Goal: Check status: Check status

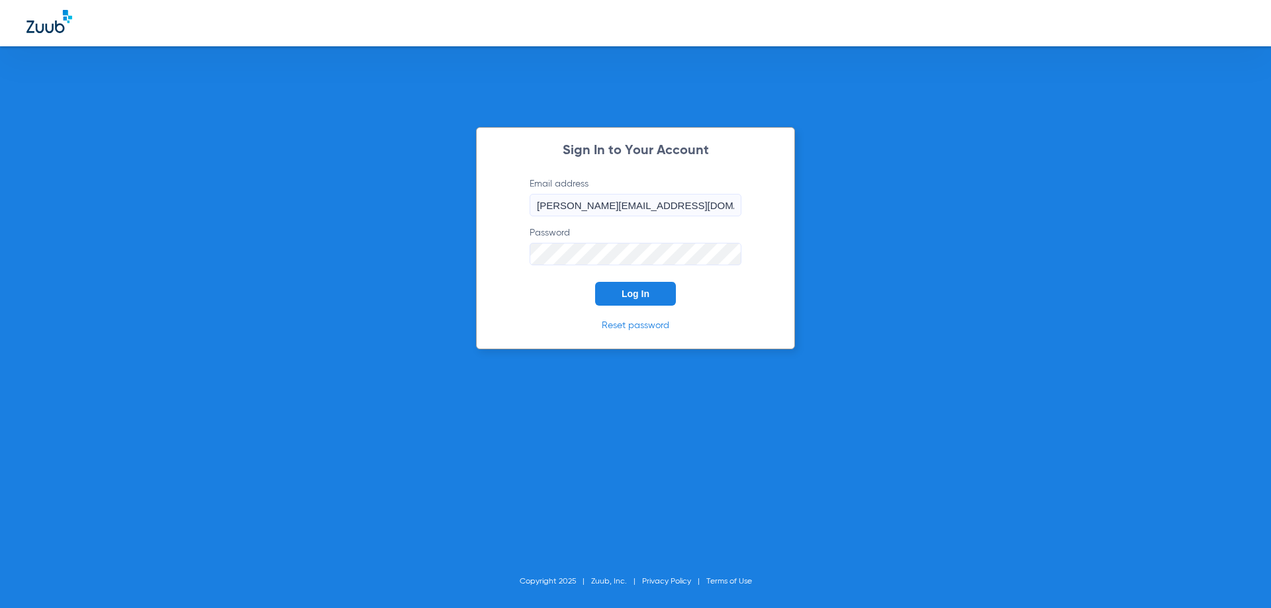
click at [603, 294] on button "Log In" at bounding box center [635, 294] width 81 height 24
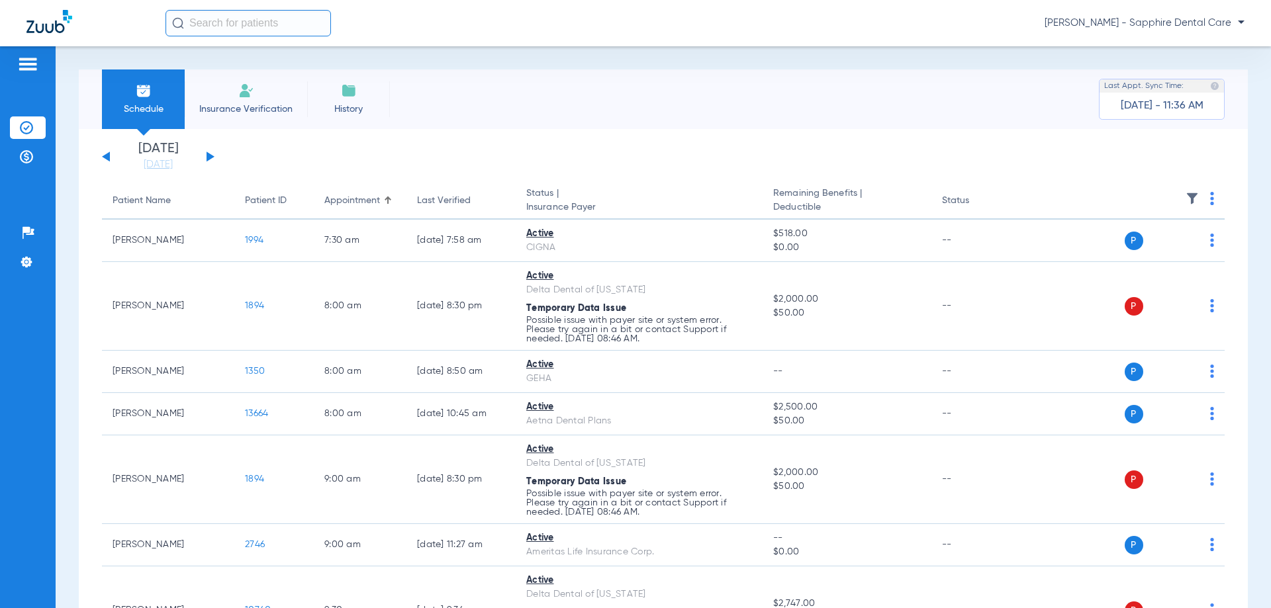
click at [105, 161] on div "[DATE] [DATE] [DATE] [DATE] [DATE] [DATE] [DATE] [DATE] [DATE] [DATE] [DATE] [D…" at bounding box center [158, 156] width 113 height 29
click at [105, 160] on div "[DATE] [DATE] [DATE] [DATE] [DATE] [DATE] [DATE] [DATE] [DATE] [DATE] [DATE] [D…" at bounding box center [158, 156] width 113 height 29
click at [108, 156] on button at bounding box center [106, 157] width 8 height 10
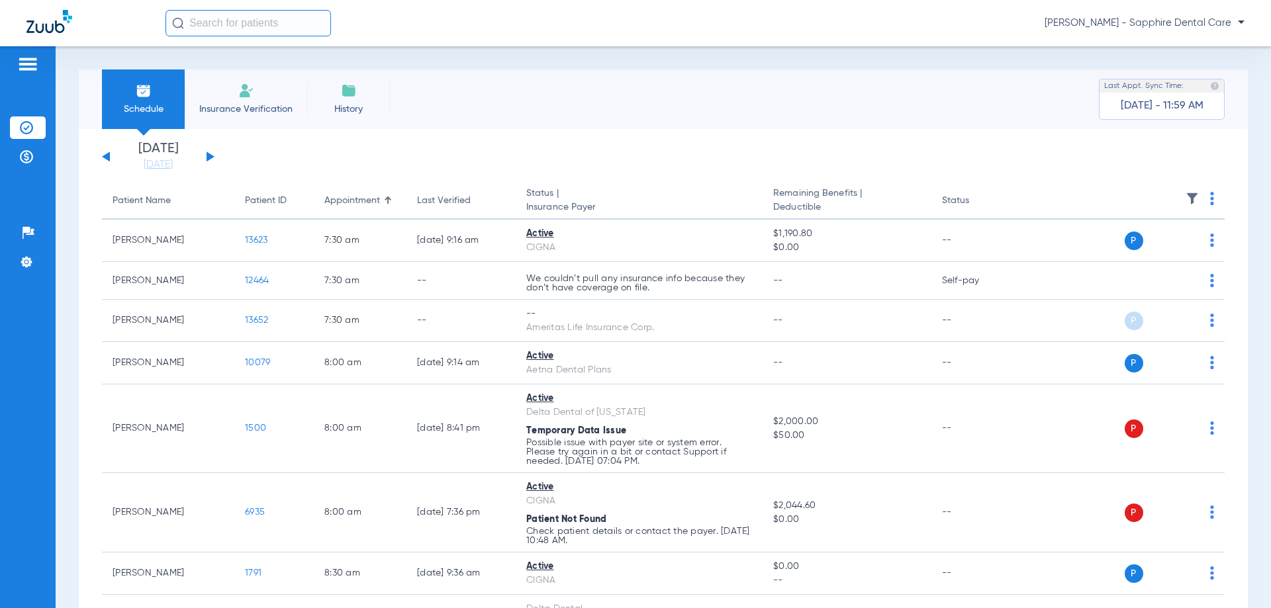
click at [212, 154] on div "[DATE] [DATE] [DATE] [DATE] [DATE] [DATE] [DATE] [DATE] [DATE] [DATE] [DATE] [D…" at bounding box center [158, 156] width 113 height 29
click at [209, 156] on button at bounding box center [211, 157] width 8 height 10
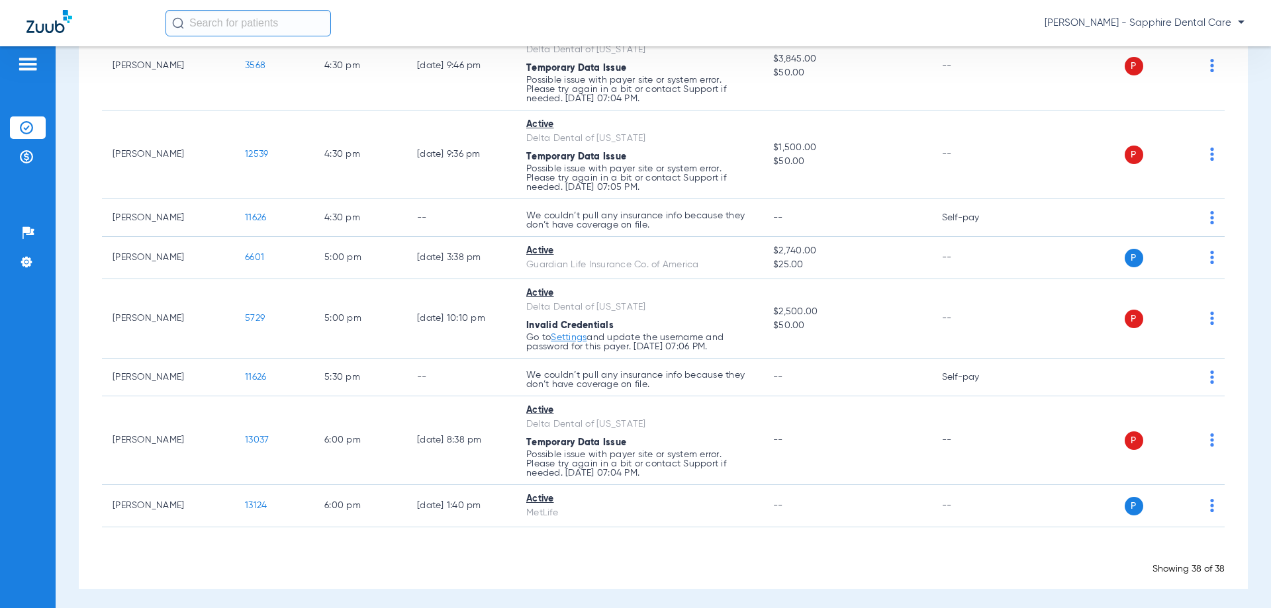
scroll to position [2001, 0]
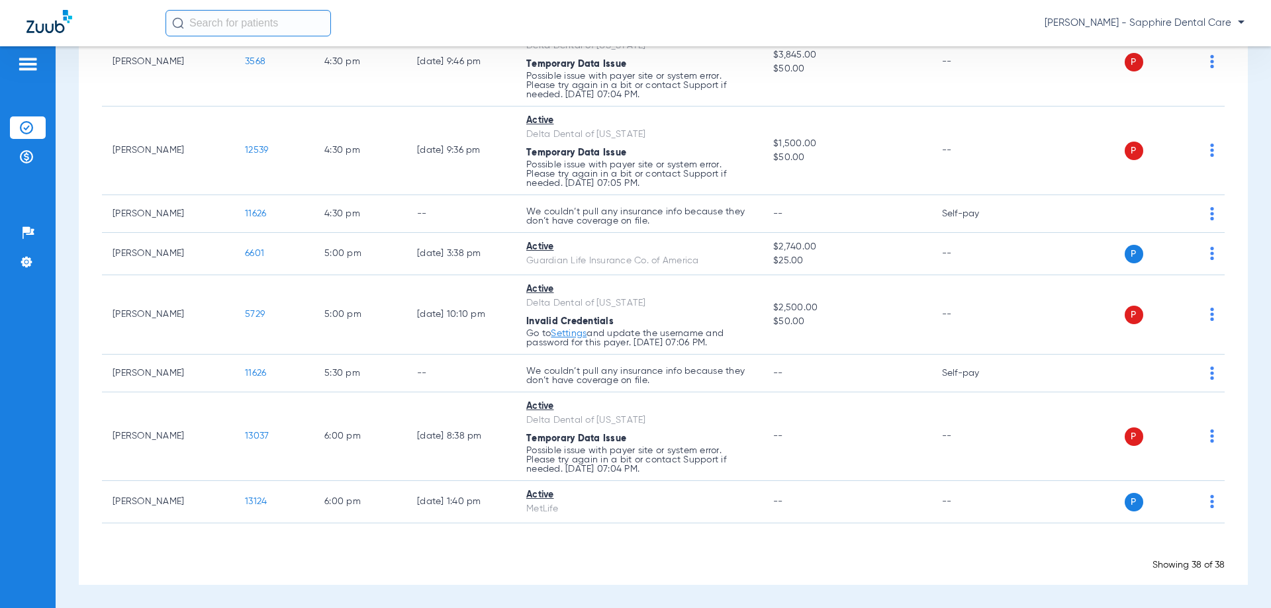
click at [392, 500] on td "6:00 PM" at bounding box center [360, 502] width 93 height 42
